Goal: Transaction & Acquisition: Subscribe to service/newsletter

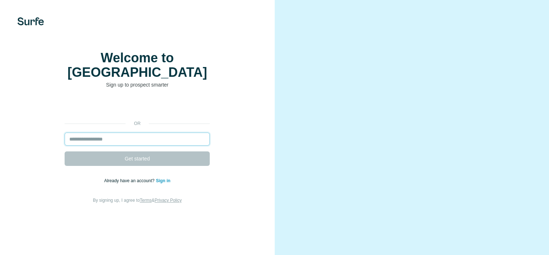
click at [102, 146] on input "email" at bounding box center [137, 139] width 145 height 13
click at [123, 146] on input "email" at bounding box center [137, 139] width 145 height 13
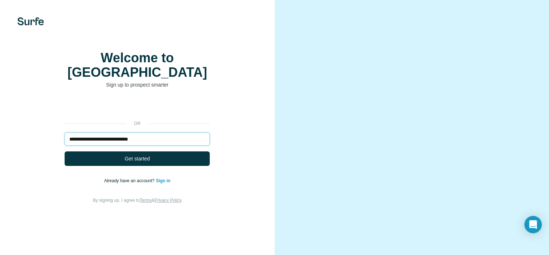
type input "**********"
click at [249, 80] on div "**********" at bounding box center [137, 128] width 245 height 154
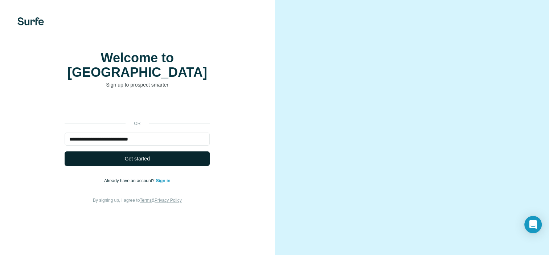
click at [190, 166] on button "Get started" at bounding box center [137, 159] width 145 height 15
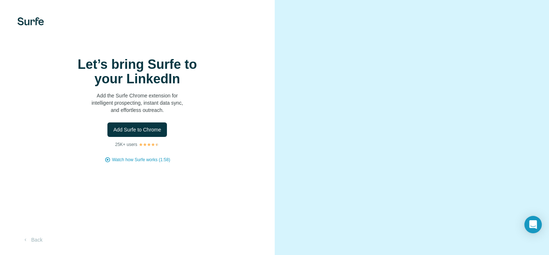
scroll to position [36, 0]
click at [127, 126] on span "Add Surfe to Chrome" at bounding box center [137, 129] width 48 height 7
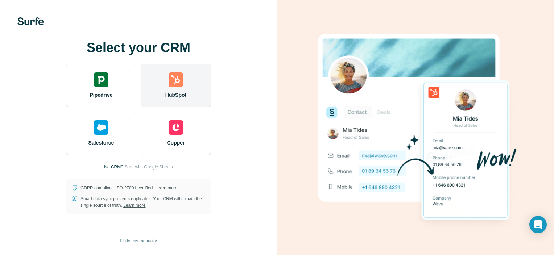
click at [202, 84] on div "HubSpot" at bounding box center [176, 86] width 70 height 44
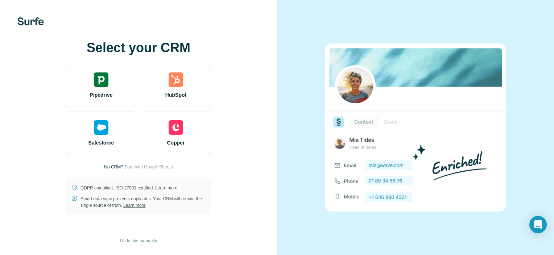
click at [136, 243] on span "I’ll do this manually" at bounding box center [138, 241] width 37 height 7
click at [139, 241] on span "I’ll do this manually" at bounding box center [138, 241] width 37 height 7
click at [139, 242] on span "I’ll do this manually" at bounding box center [138, 241] width 37 height 7
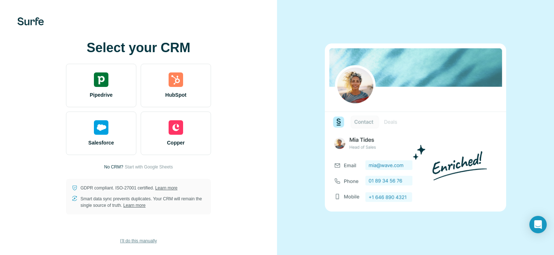
click at [149, 241] on span "I’ll do this manually" at bounding box center [138, 241] width 37 height 7
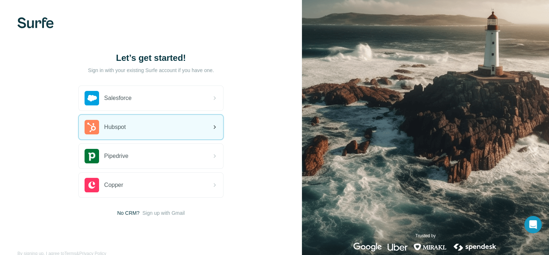
click at [131, 131] on div "Hubspot" at bounding box center [151, 127] width 144 height 25
